Goal: Information Seeking & Learning: Learn about a topic

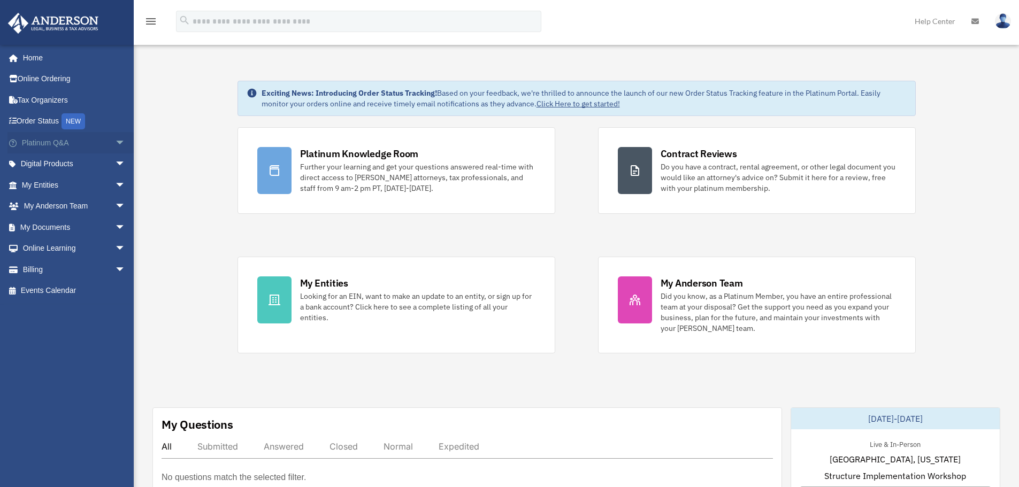
click at [47, 145] on link "Platinum Q&A arrow_drop_down" at bounding box center [74, 142] width 134 height 21
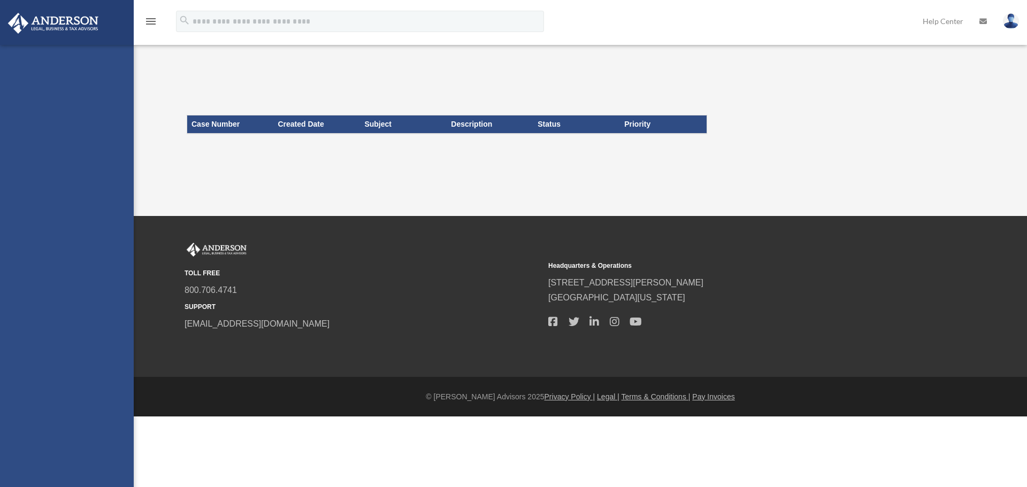
click at [575, 337] on div "TOLL FREE 800.706.4741 SUPPORT [EMAIL_ADDRESS][DOMAIN_NAME] Headquarters & Oper…" at bounding box center [580, 296] width 808 height 107
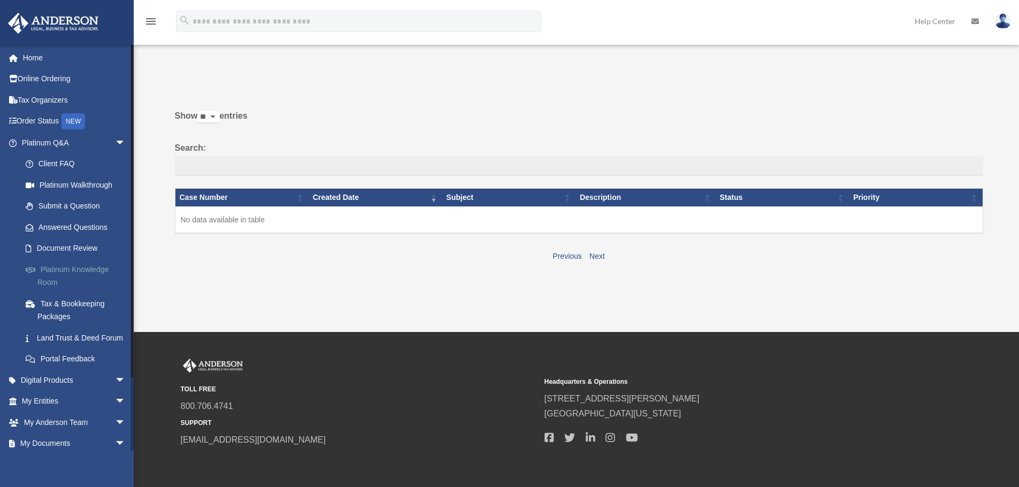
click at [70, 271] on link "Platinum Knowledge Room" at bounding box center [78, 276] width 127 height 34
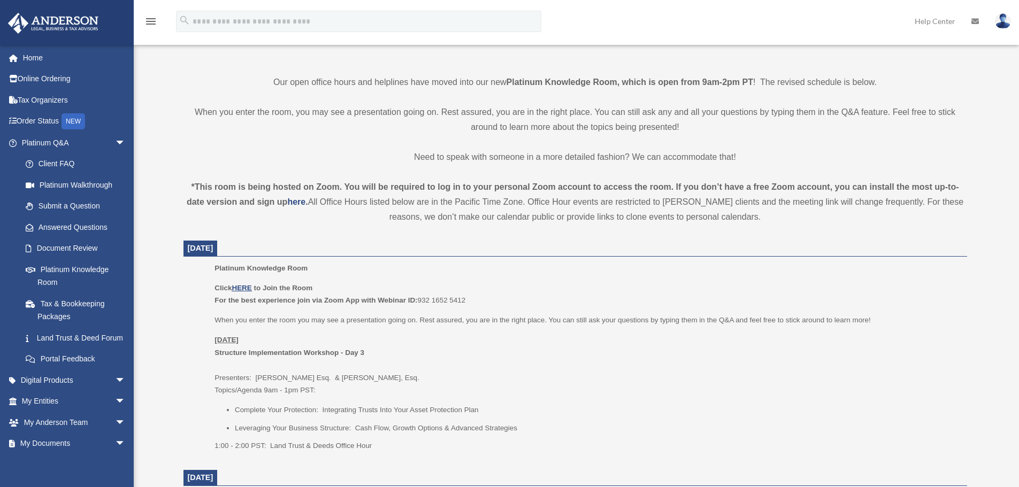
scroll to position [240, 0]
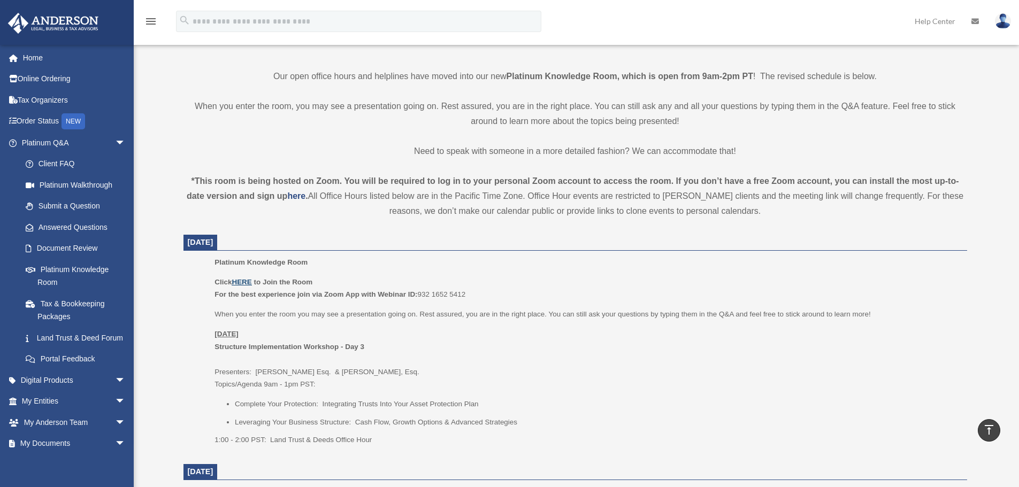
click at [242, 281] on u "HERE" at bounding box center [242, 282] width 20 height 8
